Goal: Task Accomplishment & Management: Manage account settings

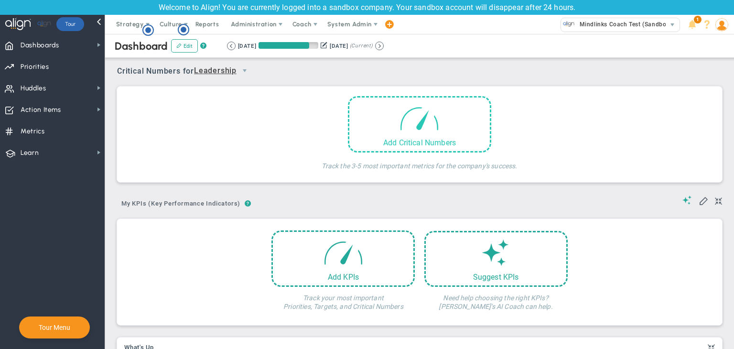
click at [386, 121] on div "Add Critical Numbers" at bounding box center [419, 124] width 143 height 56
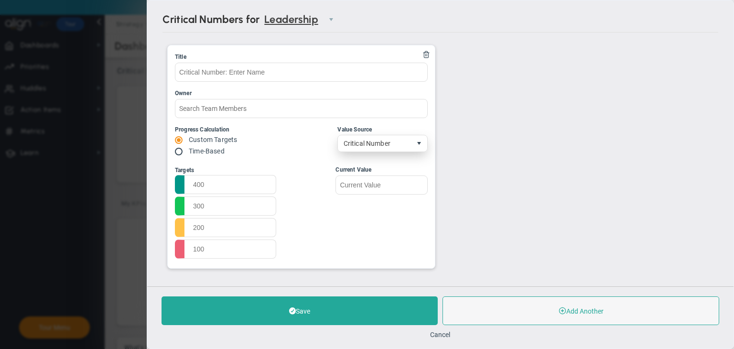
click at [416, 141] on span "select" at bounding box center [420, 144] width 8 height 8
click at [287, 157] on div "Title Owner Progress Calculation Custom Targets Time-Based -1" at bounding box center [301, 156] width 267 height 223
click at [444, 333] on button "Cancel" at bounding box center [441, 335] width 20 height 8
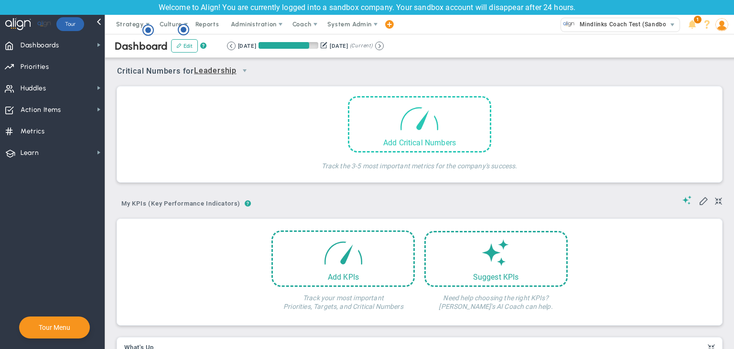
click at [393, 140] on div "Add Critical Numbers" at bounding box center [419, 142] width 141 height 9
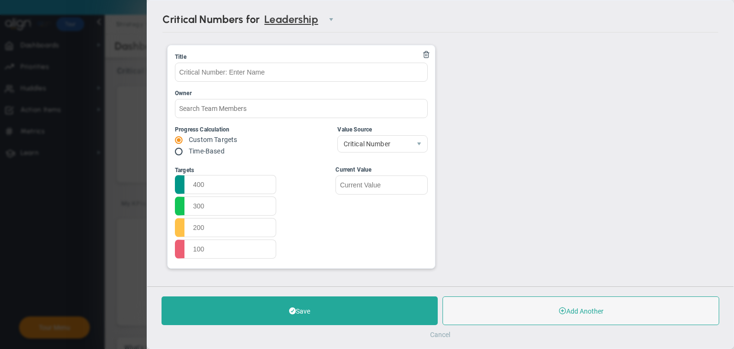
drag, startPoint x: 438, startPoint y: 331, endPoint x: 428, endPoint y: 320, distance: 15.2
click at [438, 331] on button "Cancel" at bounding box center [441, 335] width 20 height 8
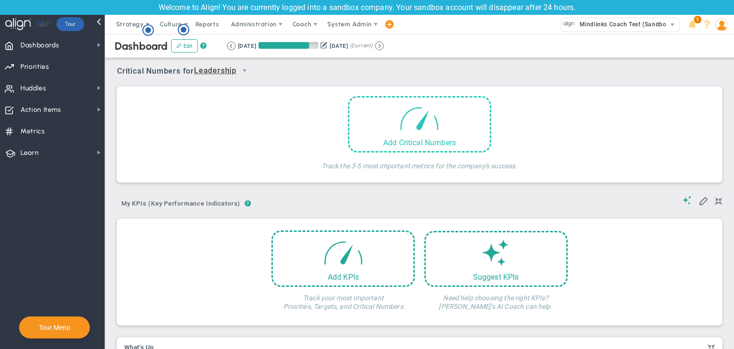
click at [399, 125] on span at bounding box center [419, 118] width 41 height 41
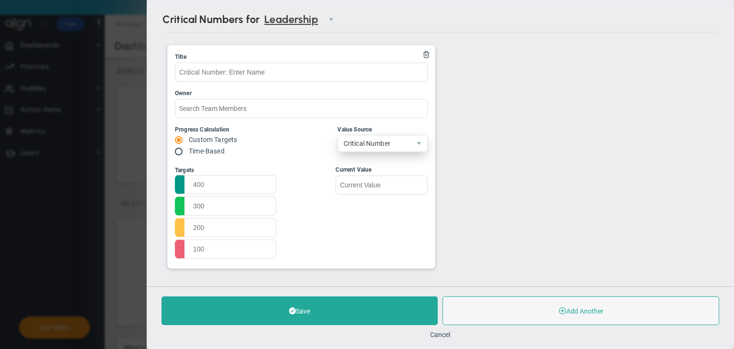
click at [379, 138] on span "Critical Number" at bounding box center [374, 143] width 73 height 16
click at [301, 158] on div "Title Owner Progress Calculation Custom Targets Time-Based -1" at bounding box center [301, 156] width 267 height 223
drag, startPoint x: 438, startPoint y: 335, endPoint x: 434, endPoint y: 331, distance: 5.4
click at [439, 335] on button "Cancel" at bounding box center [441, 335] width 20 height 8
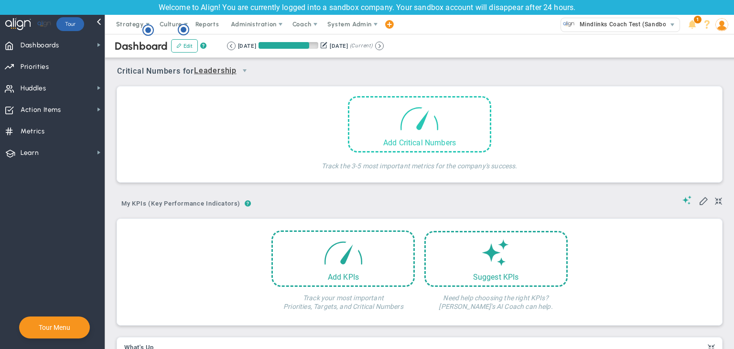
click at [364, 134] on div "Add Critical Numbers" at bounding box center [419, 124] width 143 height 56
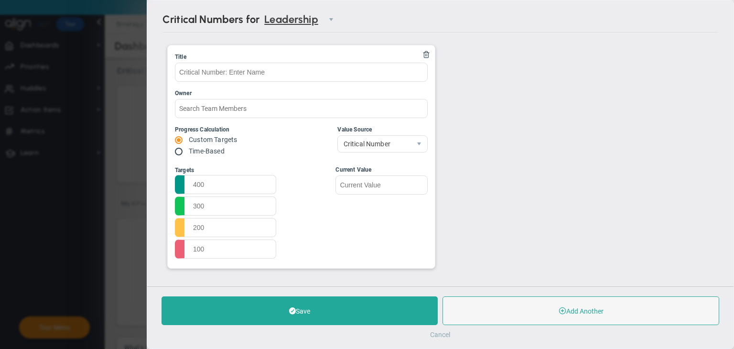
click at [436, 332] on button "Cancel" at bounding box center [441, 335] width 20 height 8
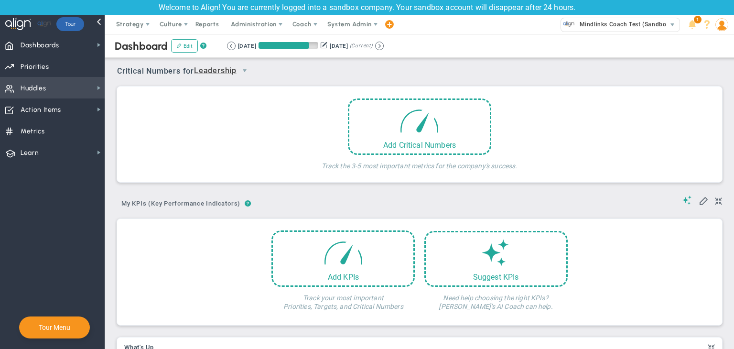
click at [83, 94] on span "Huddles Huddles" at bounding box center [52, 88] width 105 height 22
click at [603, 29] on span "Mindlinks Coach Test (Sandbox)" at bounding box center [623, 24] width 97 height 12
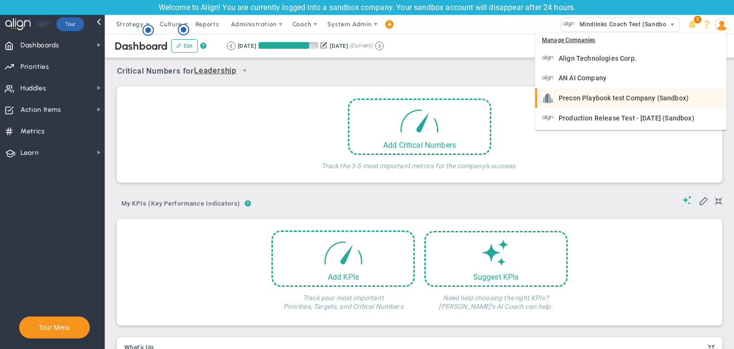
click at [600, 96] on span "Precon Playbook test Company (Sandbox)" at bounding box center [624, 98] width 130 height 7
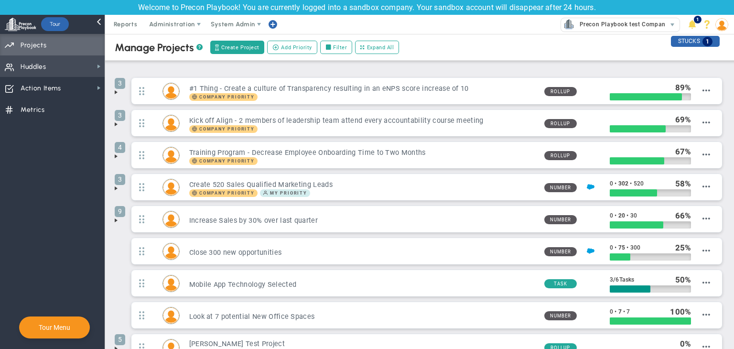
click at [68, 64] on span "Huddles Huddles" at bounding box center [52, 66] width 105 height 22
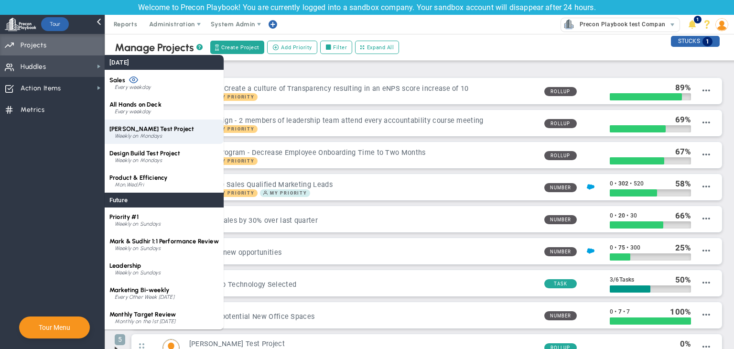
click at [150, 129] on span "CMAR Test Project" at bounding box center [151, 128] width 85 height 7
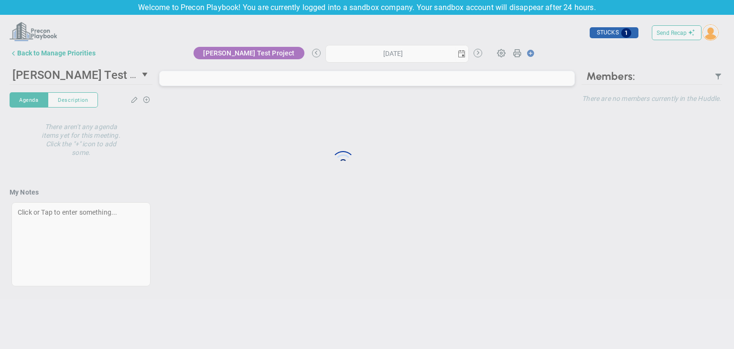
type input "Monday, September 15, 2025"
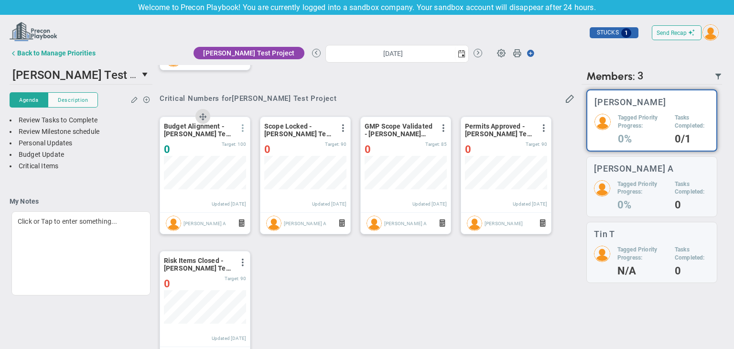
click at [243, 128] on span at bounding box center [243, 128] width 8 height 8
click at [216, 144] on li "Edit" at bounding box center [216, 147] width 68 height 12
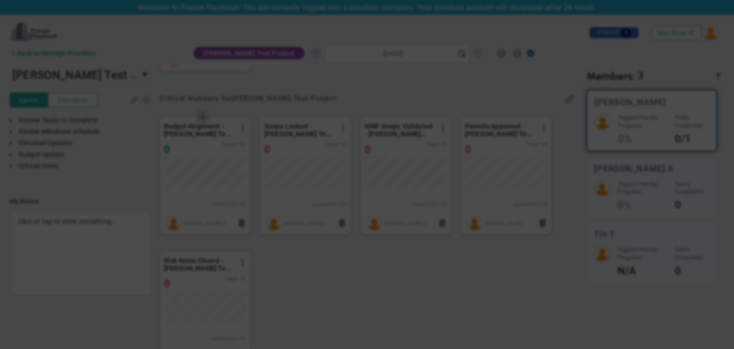
type input "Budget Alignment - CMAR Test Project"
type input "Chandrika A"
radio input "true"
type input "98"
type input "100"
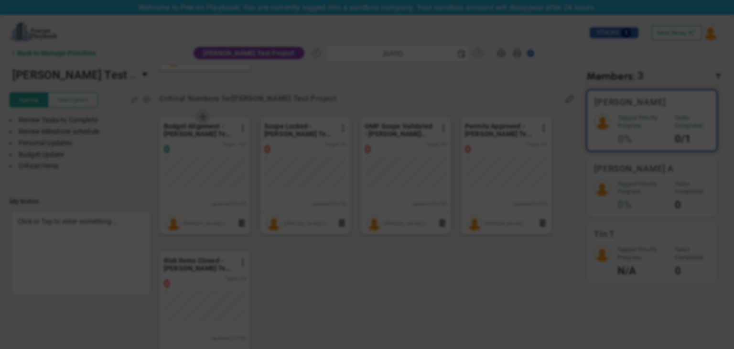
type input "103"
type input "110"
type input "0"
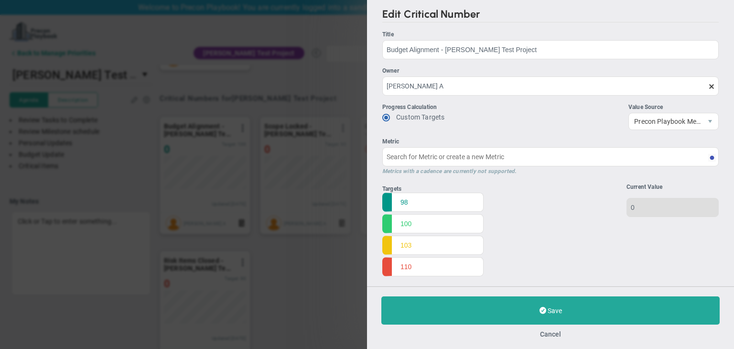
type input "Budget Alignment - CMAR Test Project"
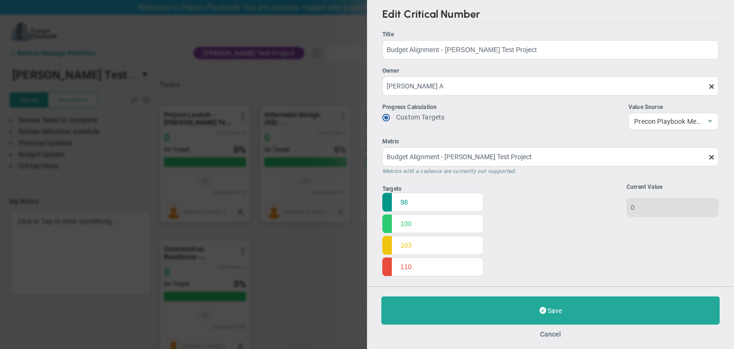
click at [562, 331] on div "Cancel" at bounding box center [550, 333] width 338 height 9
click at [548, 337] on button "Cancel" at bounding box center [550, 334] width 21 height 8
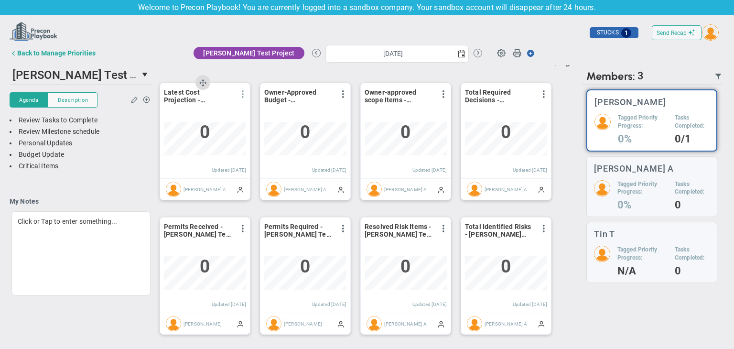
click at [243, 92] on span at bounding box center [243, 94] width 8 height 8
click at [189, 117] on span "Edit" at bounding box center [190, 113] width 11 height 7
type input "Monday, September 15, 2025"
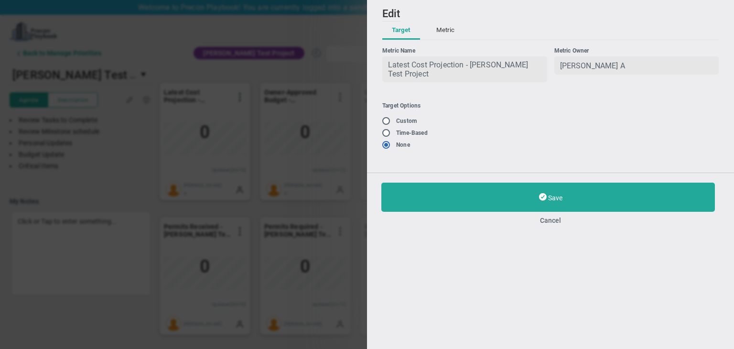
click at [556, 222] on div "Save Cancel" at bounding box center [550, 203] width 367 height 61
click at [553, 219] on div "Save Cancel" at bounding box center [550, 203] width 367 height 61
click at [542, 210] on div "Save Cancel" at bounding box center [550, 204] width 338 height 42
click at [550, 217] on button "Cancel" at bounding box center [550, 221] width 338 height 8
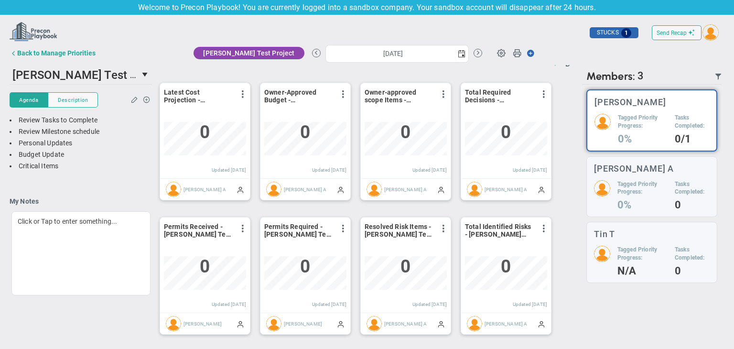
click at [51, 57] on button "Back to Manage Priorities" at bounding box center [53, 52] width 86 height 19
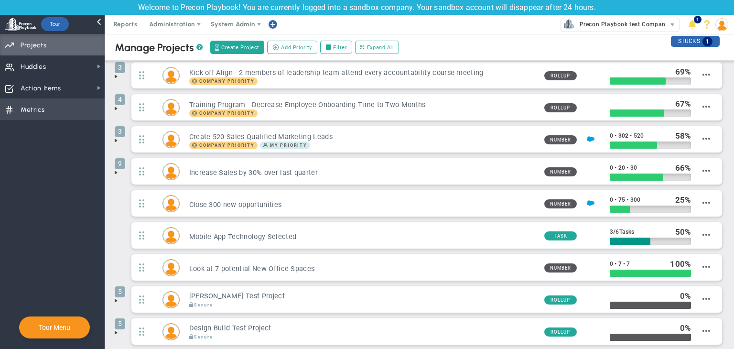
click at [52, 115] on span "Metrics Metrics" at bounding box center [52, 109] width 105 height 22
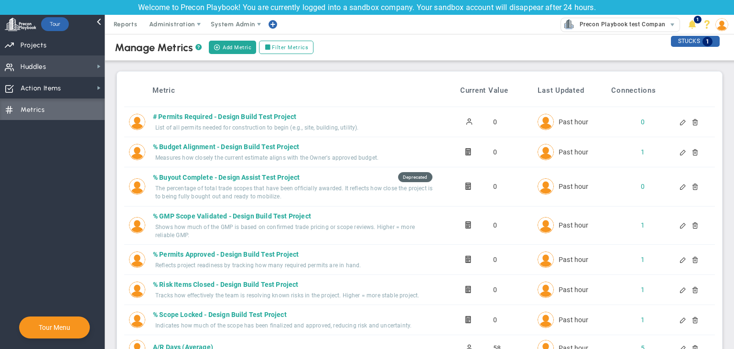
click at [55, 56] on span "Huddles Huddles" at bounding box center [52, 66] width 105 height 22
click at [99, 73] on span "Huddles Huddles" at bounding box center [52, 66] width 105 height 22
click at [59, 65] on span "Huddles Huddles" at bounding box center [52, 66] width 105 height 22
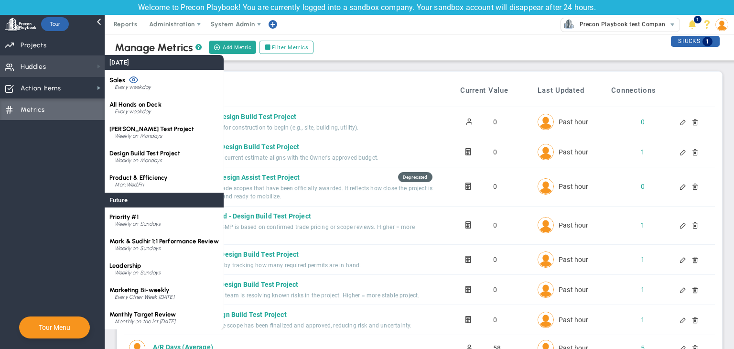
click at [96, 67] on span at bounding box center [99, 67] width 8 height 8
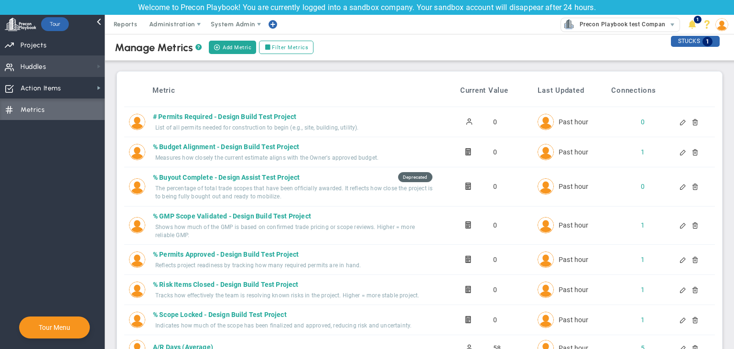
click at [98, 66] on span at bounding box center [99, 67] width 8 height 8
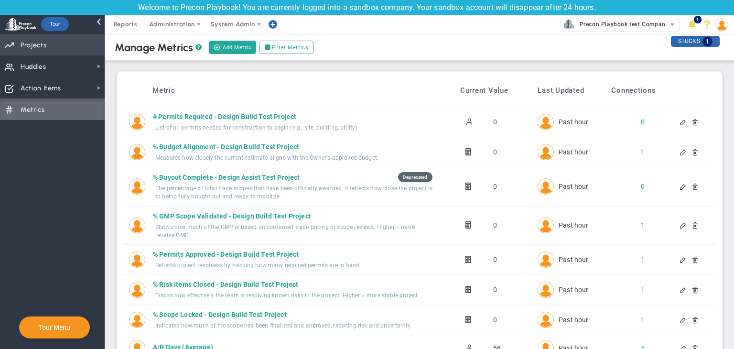
click at [40, 46] on span "Projects" at bounding box center [34, 45] width 26 height 20
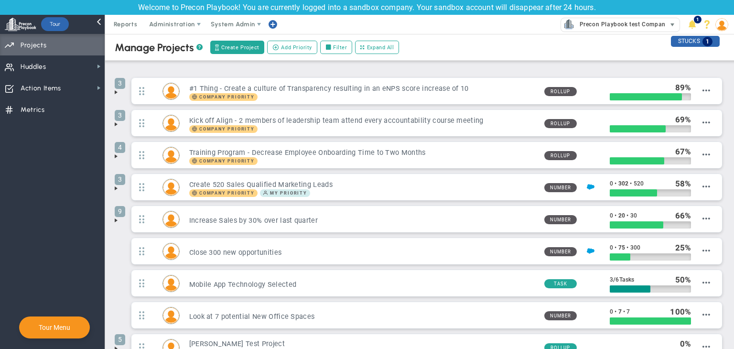
click at [613, 31] on span "Precon Playbook test Company (Sandbox)" at bounding box center [613, 24] width 105 height 13
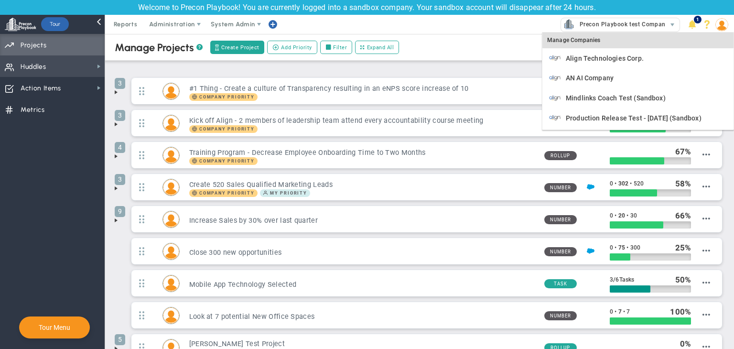
click at [73, 60] on span "Huddles Huddles" at bounding box center [52, 66] width 105 height 22
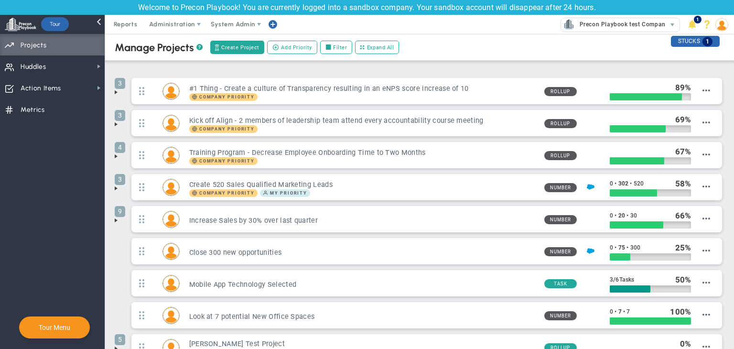
click at [718, 26] on img at bounding box center [722, 24] width 13 height 13
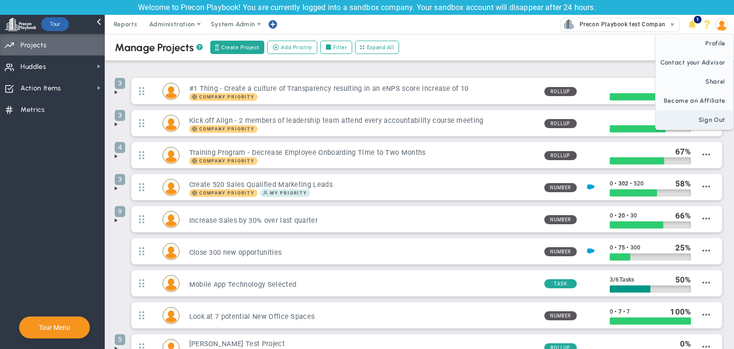
click at [703, 114] on span "Sign Out" at bounding box center [694, 119] width 77 height 19
